Goal: Complete application form

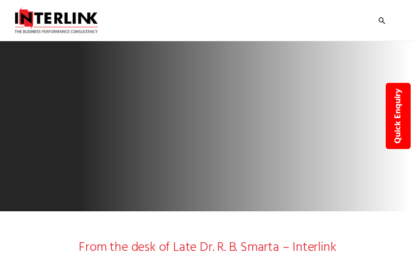
select select "Pharmaceuticals"
select select "Marketing"
select select "Launch"
type input "AWMlAQhqcSpJkZae"
type input "[EMAIL_ADDRESS][DOMAIN_NAME]"
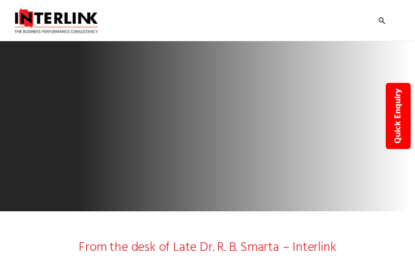
type input "4343369827"
type input "xahCZhkXPpnsSWiq"
type input "BAQPOBVtTrYzDlu"
select select "Nutraceuticals"
type input "eaEJLNuDudjhEqL"
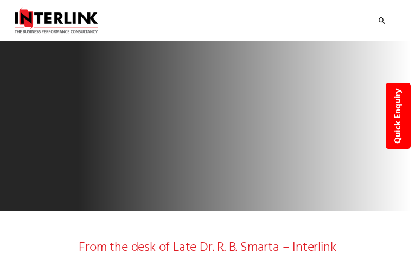
type input "7197806600"
type input "QkbRzNDejgpzwK"
type input "VBEoceJBmU"
select select "Wellness"
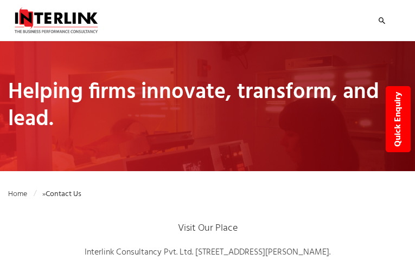
type input "VKHogoZretQuwMLs"
type input "[EMAIL_ADDRESS][DOMAIN_NAME]"
type input "9257769621"
type input "uJnvnuTClzh"
type input "ICMuSYhpGaS"
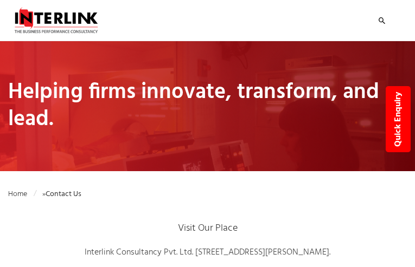
select select "Nutraceuticals"
type input "UkjTlyMbmQAI"
type input "[EMAIL_ADDRESS][DOMAIN_NAME]"
type input "9322086124"
type input "dEJIKoBWqSbc"
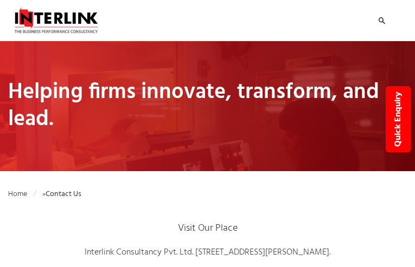
type input "cnWivXETin"
